Goal: Task Accomplishment & Management: Manage account settings

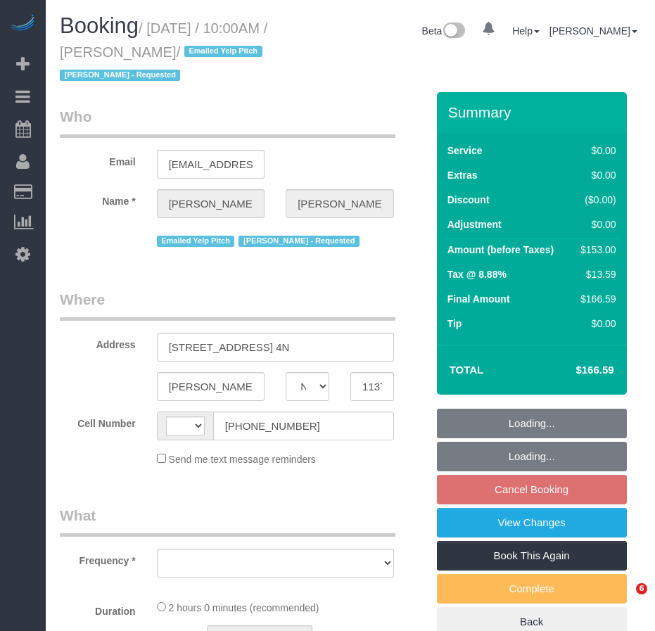
select select "NY"
select select "string:[GEOGRAPHIC_DATA]"
select select "object:819"
select select "string:stripe-pm_1JDWDm4VGloSiKo7oIyGWjZ6"
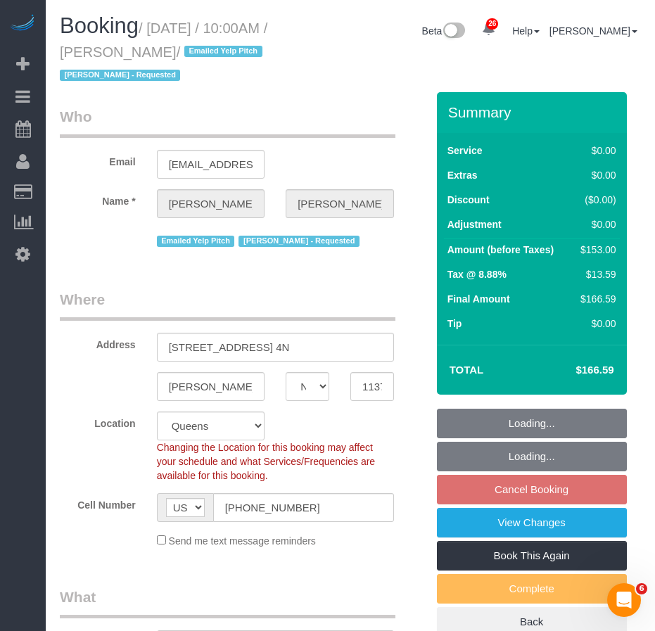
select select "object:829"
select select "number:89"
select select "number:90"
select select "number:15"
select select "number:5"
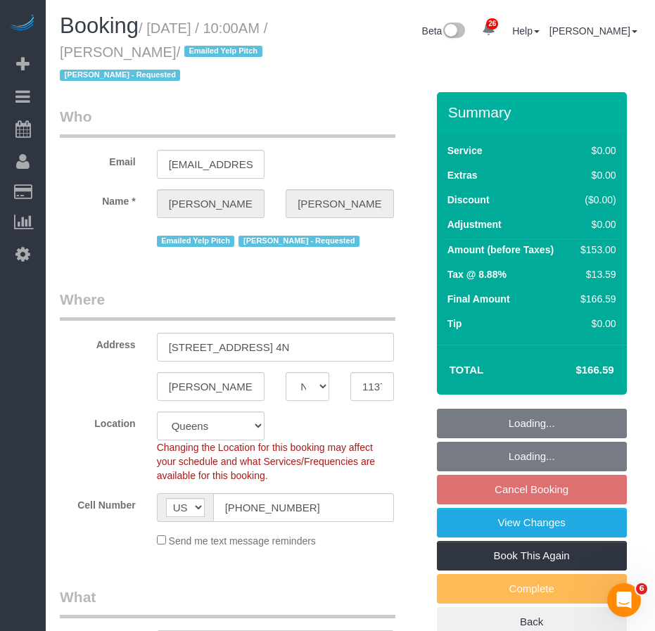
select select "2"
select select "spot3"
select select "2"
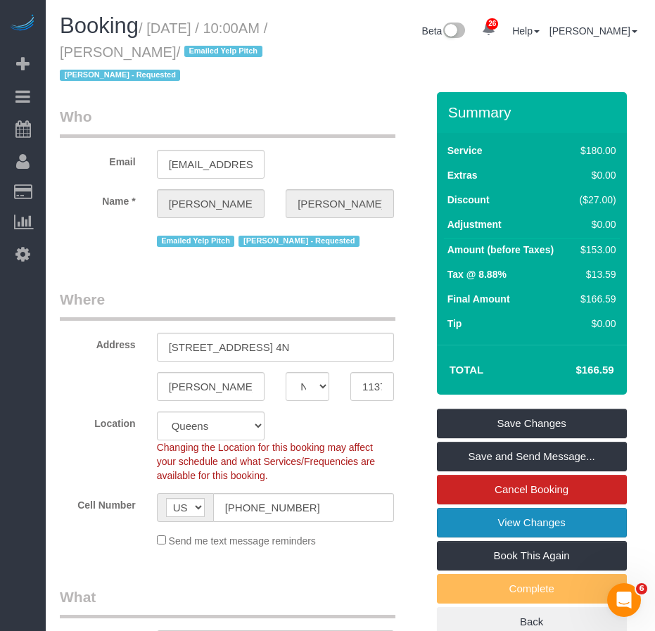
click at [511, 529] on link "View Changes" at bounding box center [532, 523] width 190 height 30
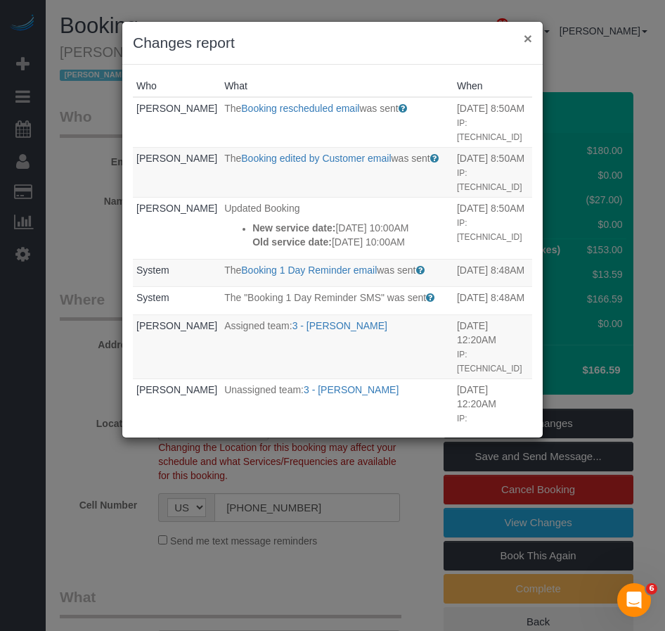
click at [525, 39] on button "×" at bounding box center [528, 38] width 8 height 15
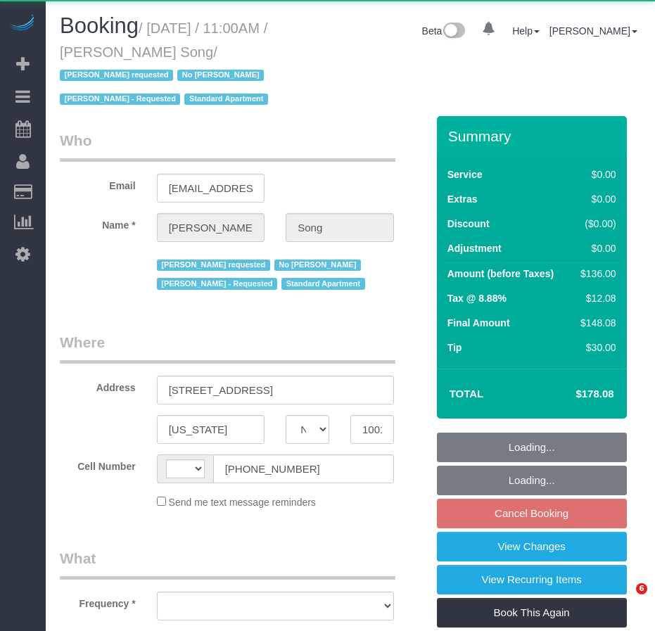
select select "NY"
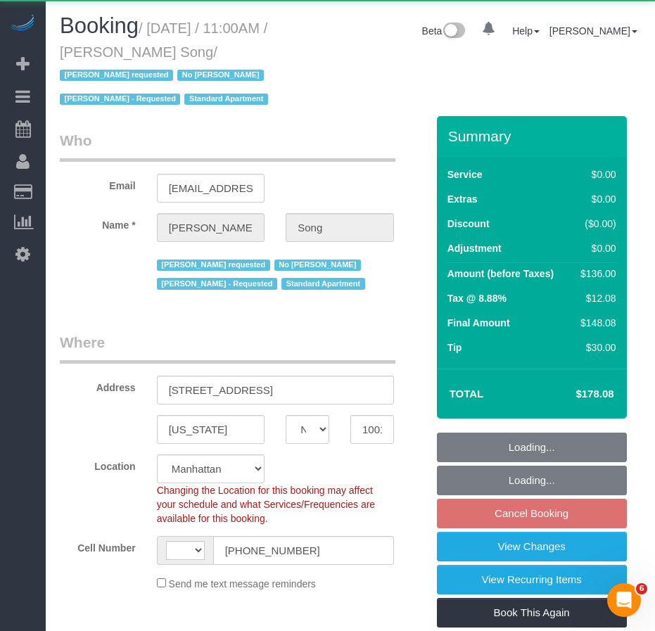
select select "object:584"
select select "number:89"
select select "number:90"
select select "number:15"
select select "number:5"
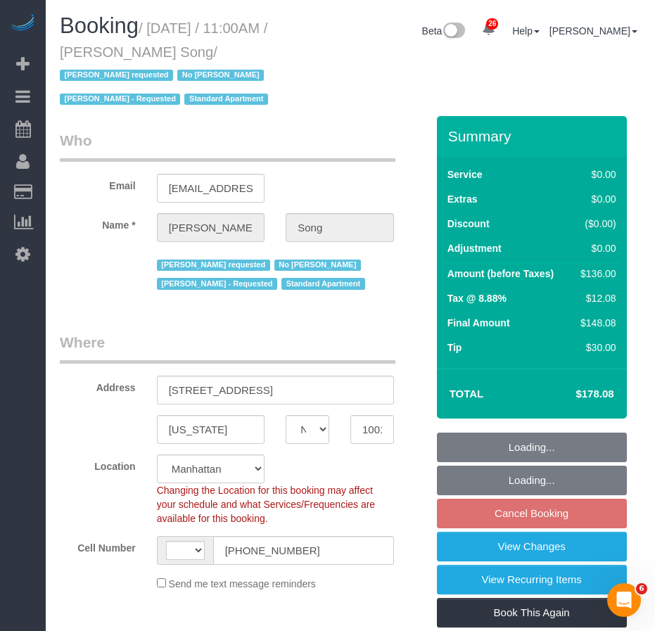
select select "string:[GEOGRAPHIC_DATA]"
select select "string:stripe-pm_1Kl5nb4VGloSiKo7oUvlWF3z"
select select "1"
select select "object:1516"
select select "spot4"
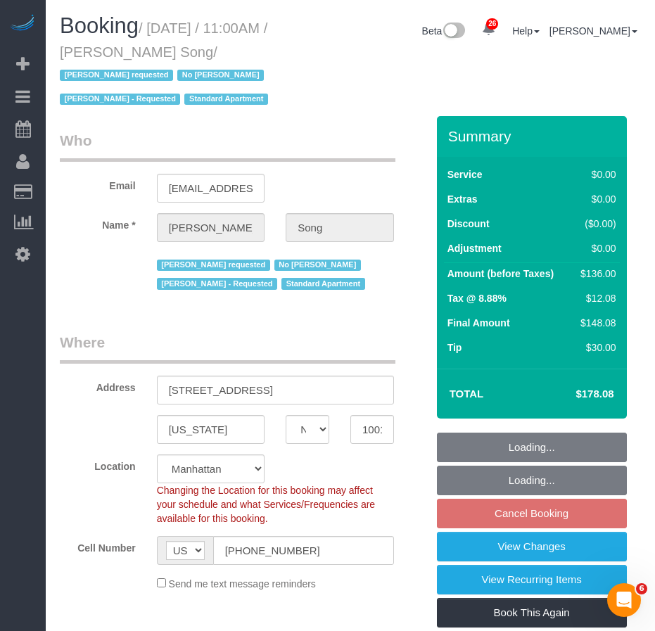
select select "1"
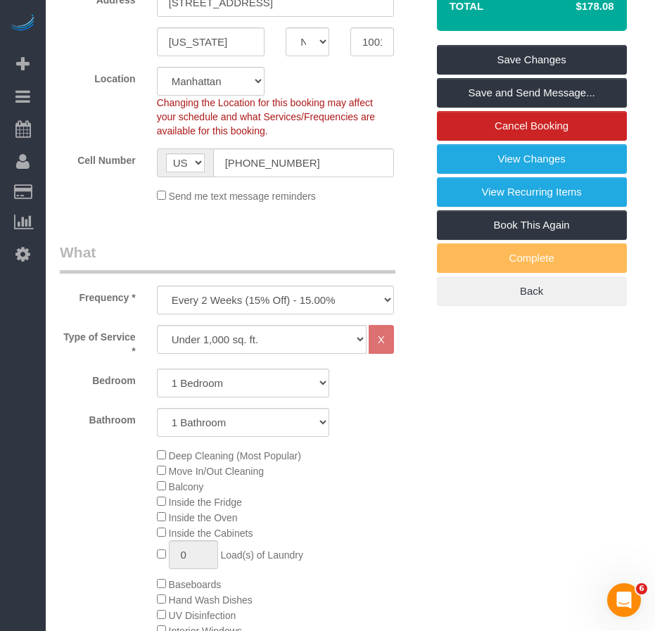
scroll to position [352, 0]
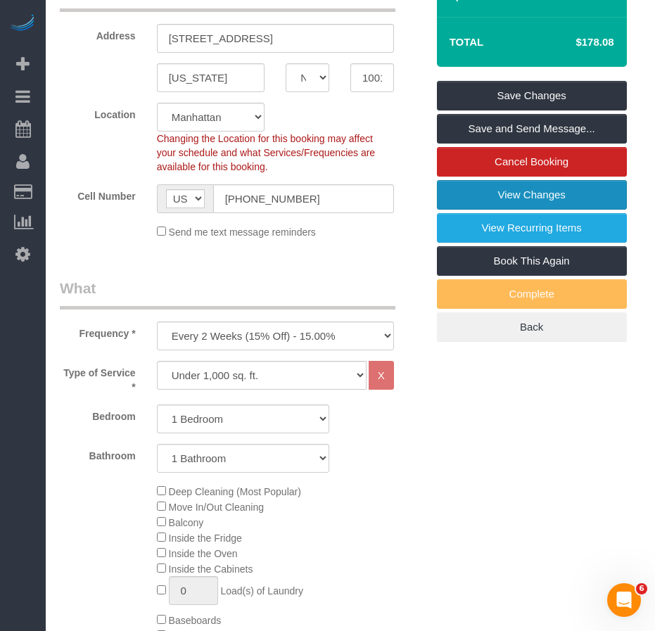
click at [491, 198] on link "View Changes" at bounding box center [532, 195] width 190 height 30
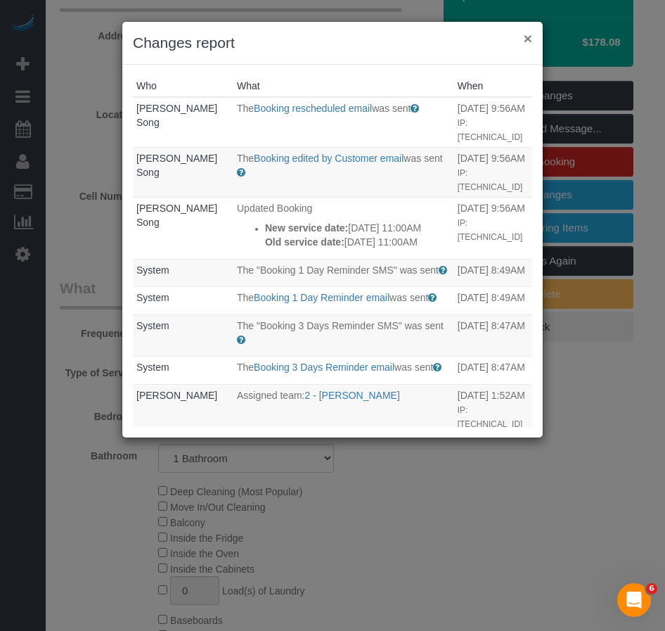
click at [528, 41] on button "×" at bounding box center [528, 38] width 8 height 15
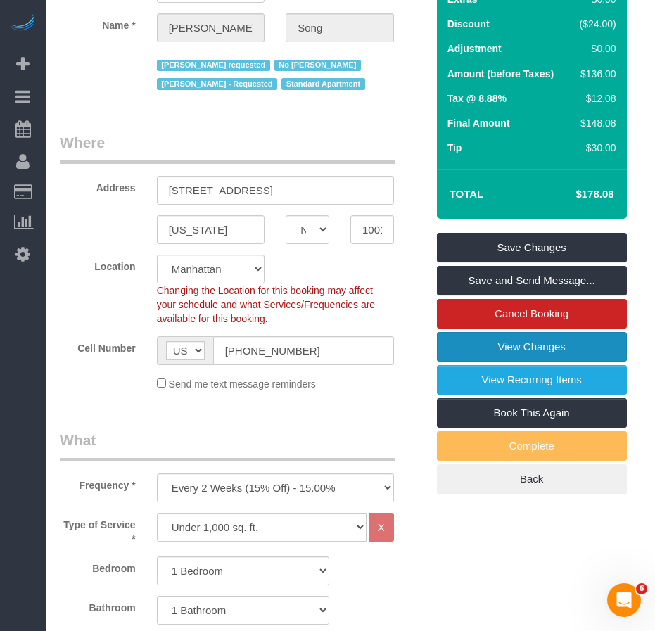
scroll to position [211, 0]
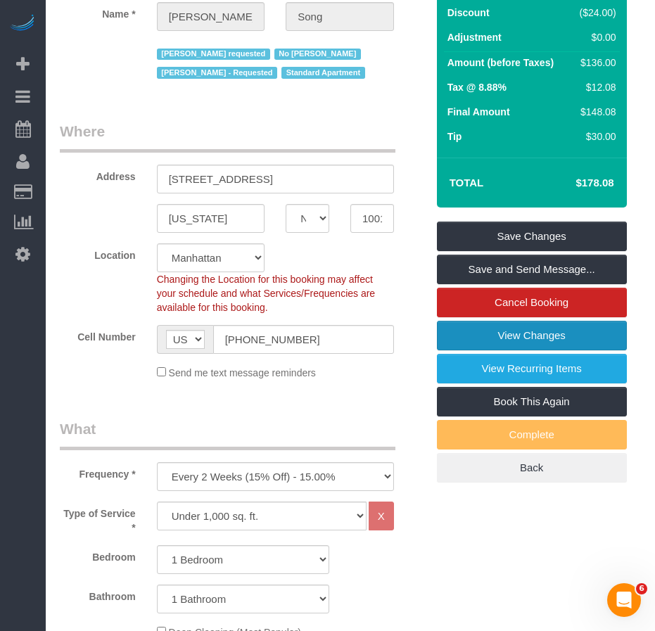
click at [475, 337] on link "View Changes" at bounding box center [532, 336] width 190 height 30
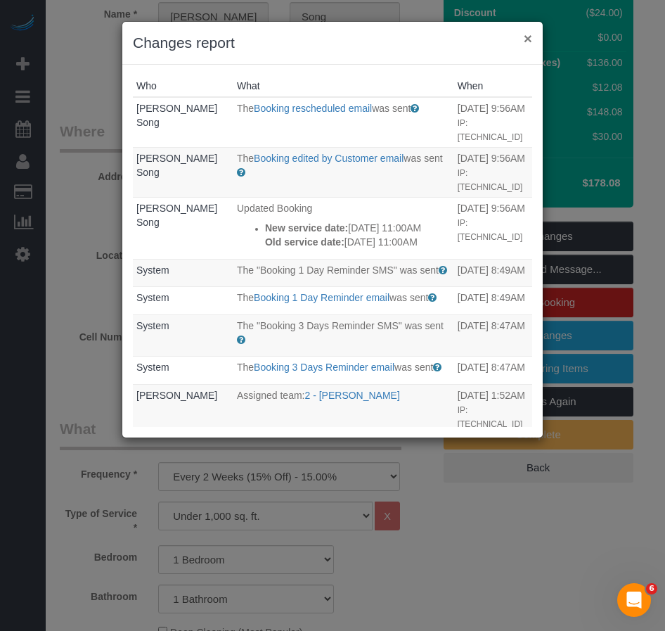
click at [530, 41] on button "×" at bounding box center [528, 38] width 8 height 15
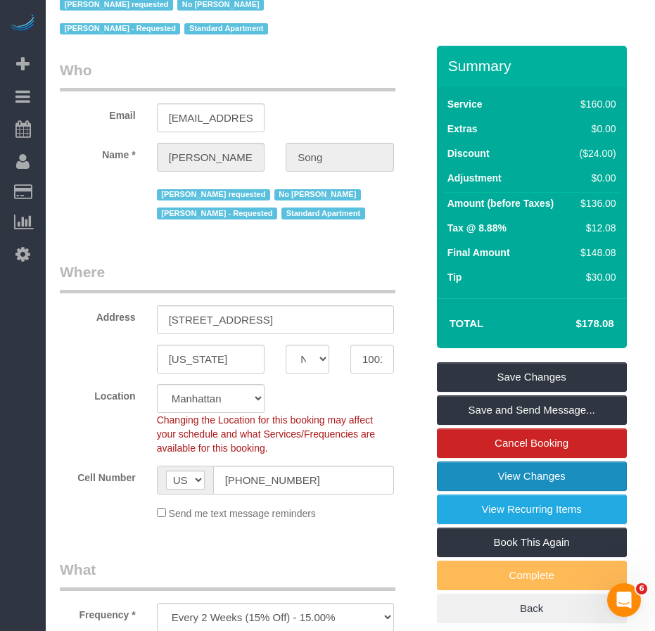
scroll to position [0, 0]
